Goal: Navigation & Orientation: Find specific page/section

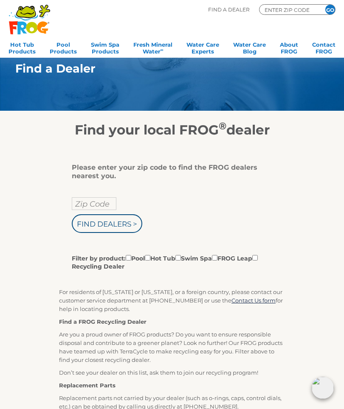
click at [101, 205] on input "Zip Code" at bounding box center [94, 203] width 45 height 13
click at [118, 227] on input "Find Dealers >" at bounding box center [107, 223] width 70 height 19
type input "Zip Code"
click at [113, 205] on input "Zip Code" at bounding box center [94, 203] width 45 height 13
type input "ENTER ZIP CODE"
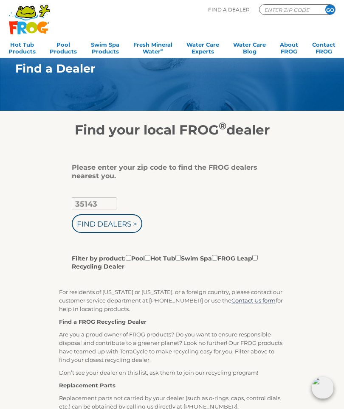
type input "35143"
click at [122, 227] on input "Find Dealers >" at bounding box center [107, 223] width 70 height 19
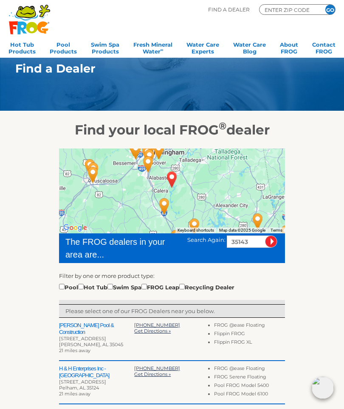
click at [63, 286] on input "checkbox" at bounding box center [62, 287] width 6 height 6
checkbox input "true"
click at [314, 279] on div "To navigate the map with touch gestures double-tap and hold your finger on the …" at bounding box center [172, 364] width 339 height 452
